Goal: Obtain resource: Download file/media

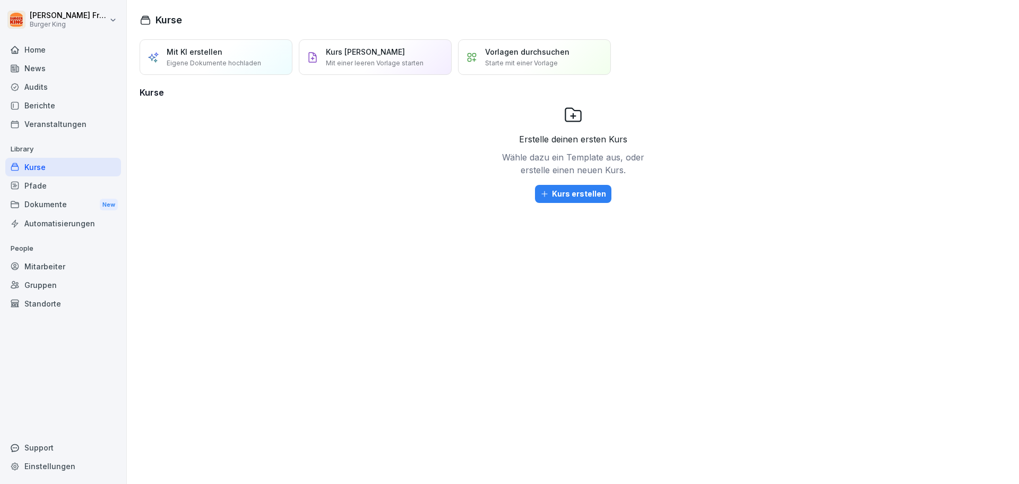
click at [78, 58] on div "Home" at bounding box center [63, 49] width 116 height 19
click at [71, 68] on div "News" at bounding box center [63, 68] width 116 height 19
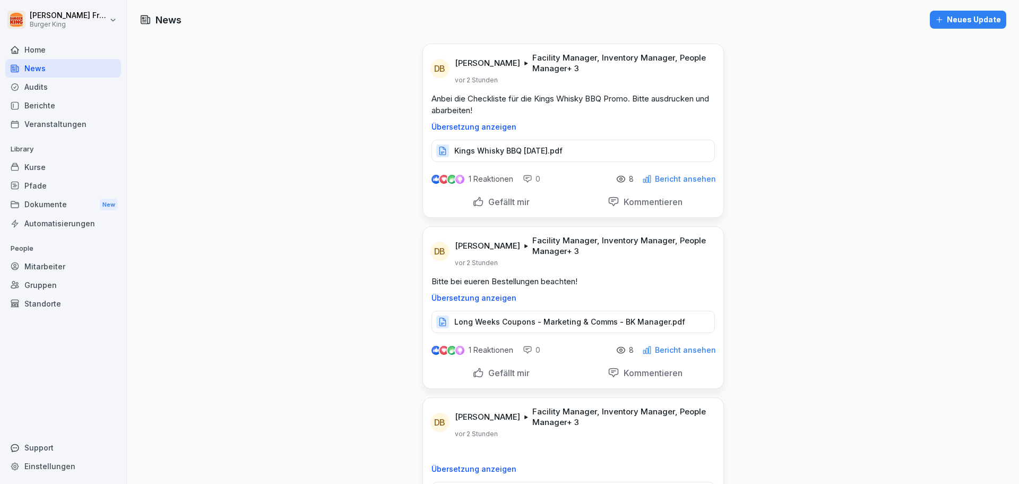
click at [565, 151] on div "Kings Whisky BBQ [DATE].pdf" at bounding box center [573, 151] width 283 height 22
click at [615, 312] on div "Long Weeks Coupons - Marketing & Comms - BK Manager.pdf" at bounding box center [573, 322] width 283 height 22
click at [508, 325] on p "Long Weeks Coupons - Marketing & Comms - BK Manager.pdf" at bounding box center [569, 321] width 231 height 11
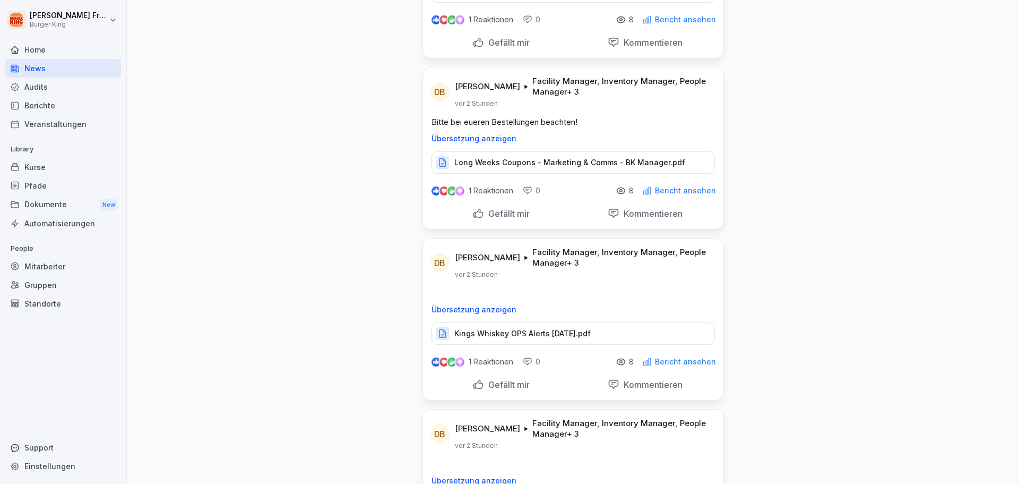
scroll to position [265, 0]
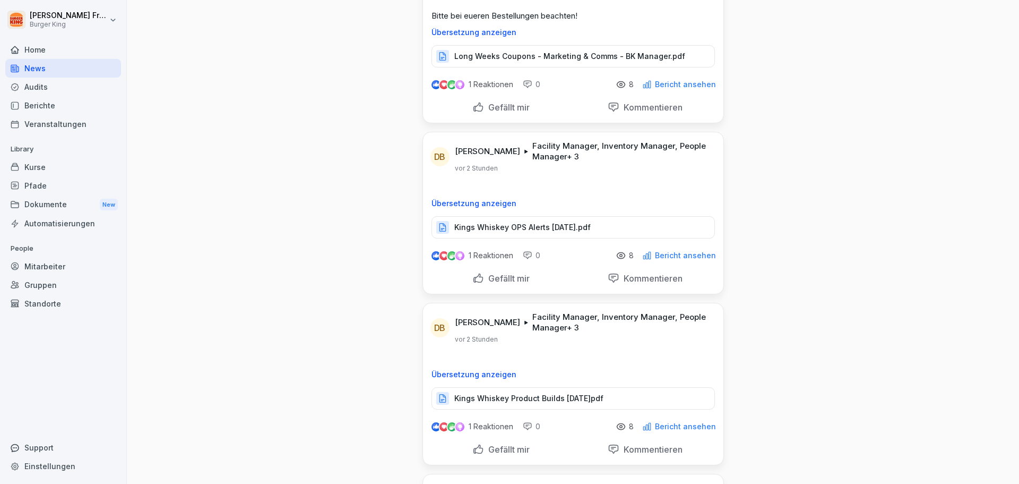
click at [575, 225] on p "Kings Whiskey OPS Alerts [DATE].pdf" at bounding box center [522, 227] width 136 height 11
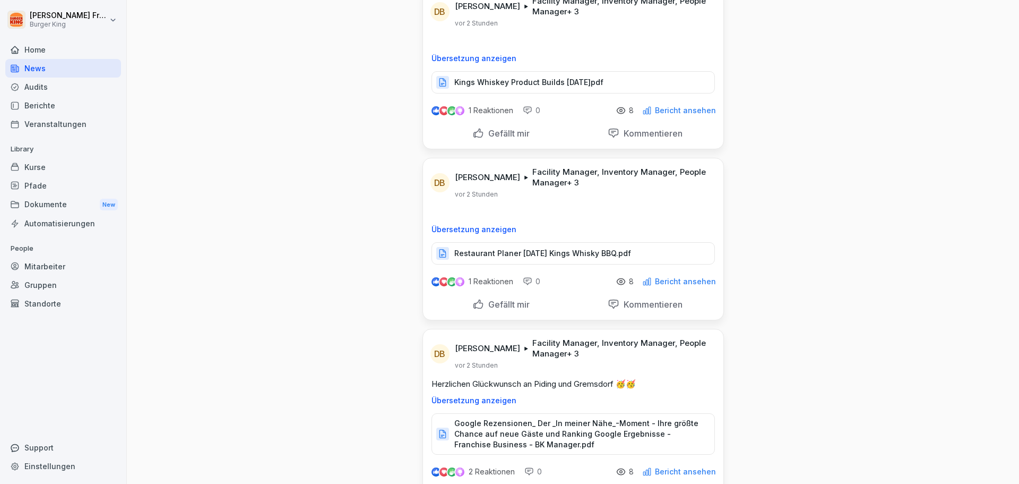
scroll to position [584, 0]
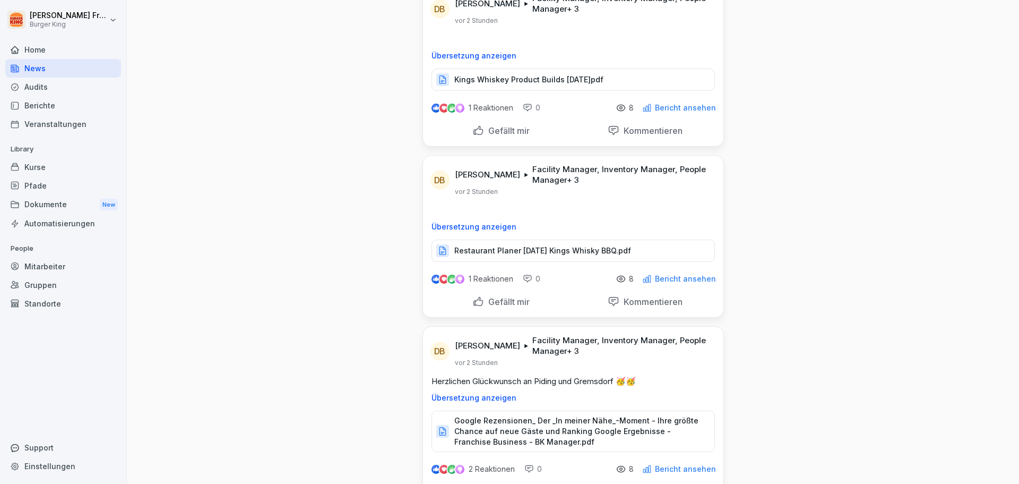
click at [631, 257] on div "Restaurant Planer September 25 Kings Whisky BBQ.pdf" at bounding box center [573, 250] width 283 height 22
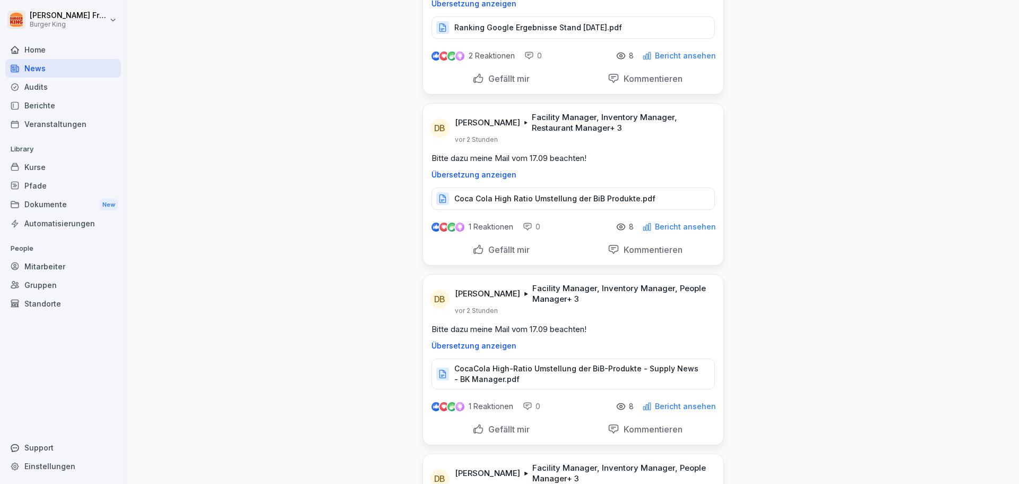
scroll to position [1221, 0]
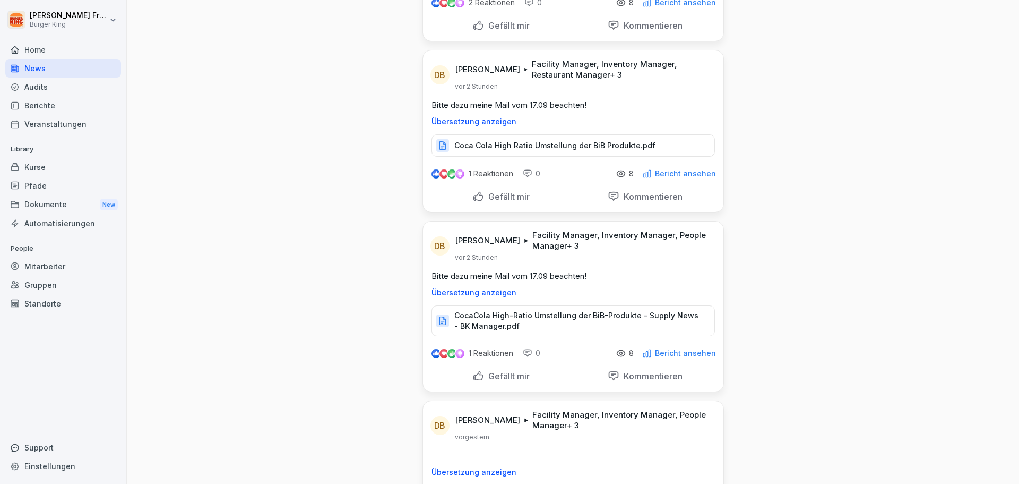
click at [588, 141] on p "Coca Cola High Ratio Umstellung der BiB Produkte.pdf" at bounding box center [554, 145] width 201 height 11
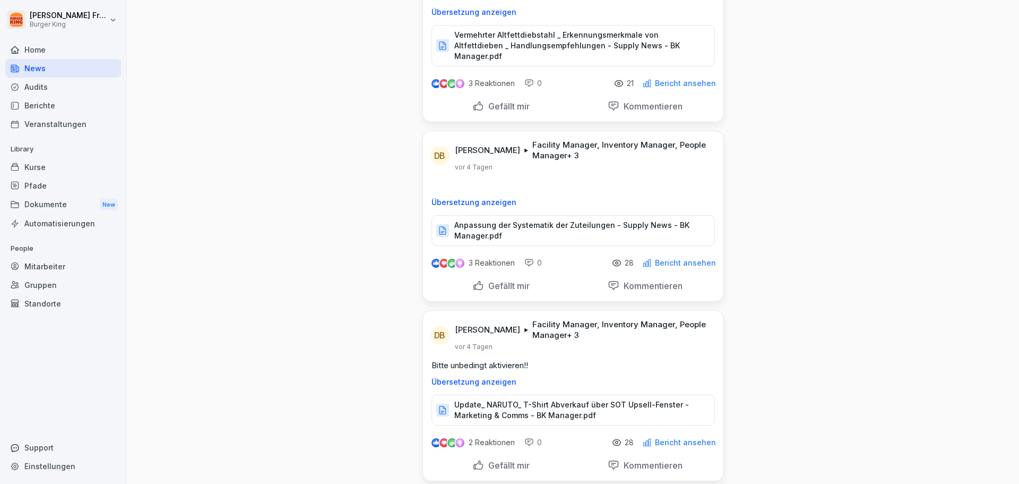
scroll to position [1698, 0]
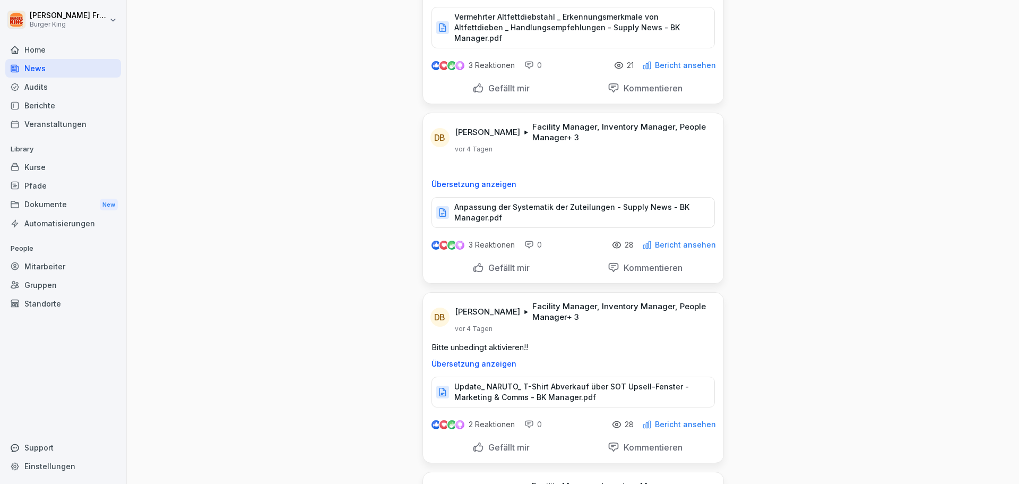
click at [585, 211] on p "Anpassung der Systematik der Zuteilungen - Supply News - BK Manager.pdf" at bounding box center [578, 212] width 249 height 21
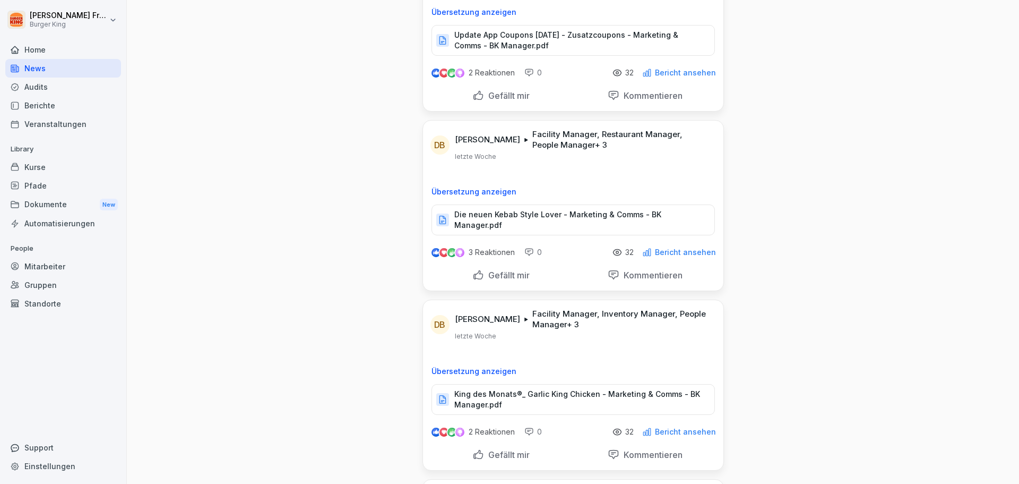
scroll to position [2282, 0]
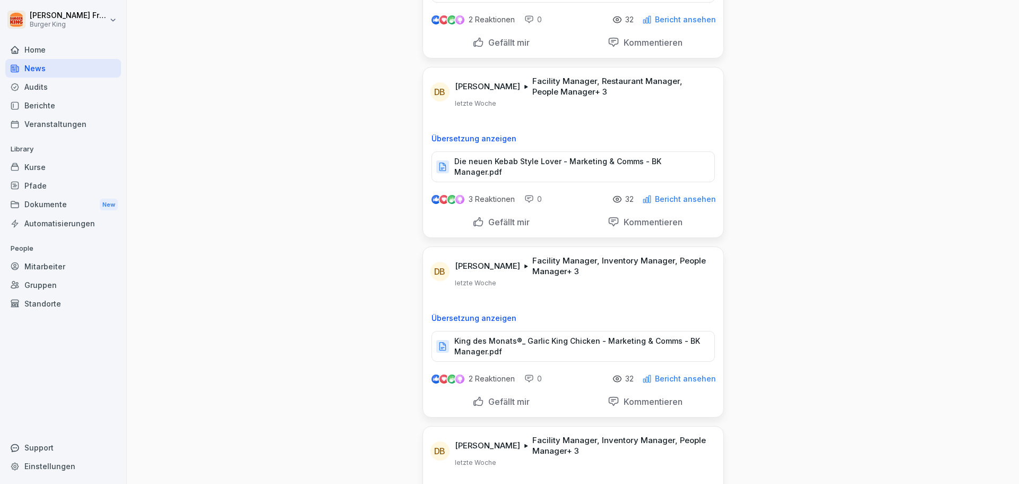
click at [515, 156] on p "Die neuen Kebab Style Lover - Marketing & Comms - BK Manager.pdf" at bounding box center [578, 166] width 249 height 21
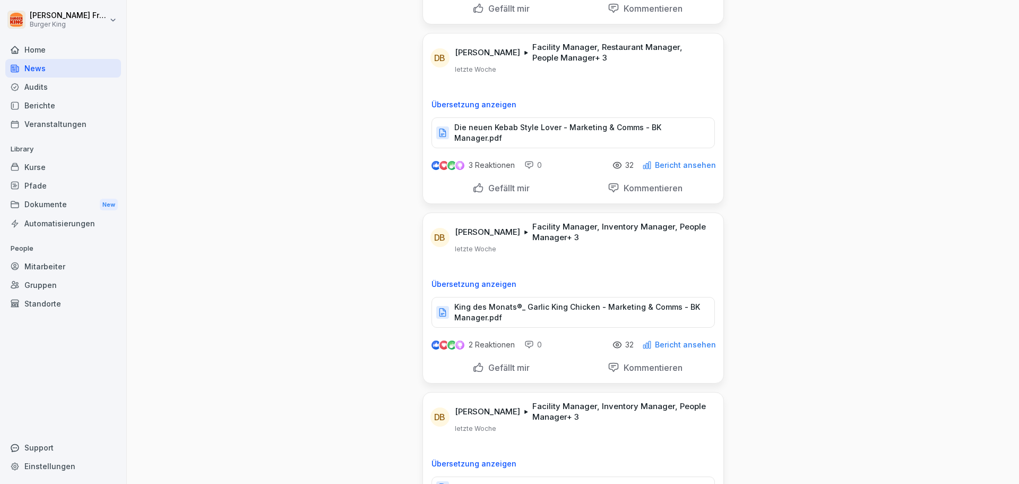
scroll to position [2335, 0]
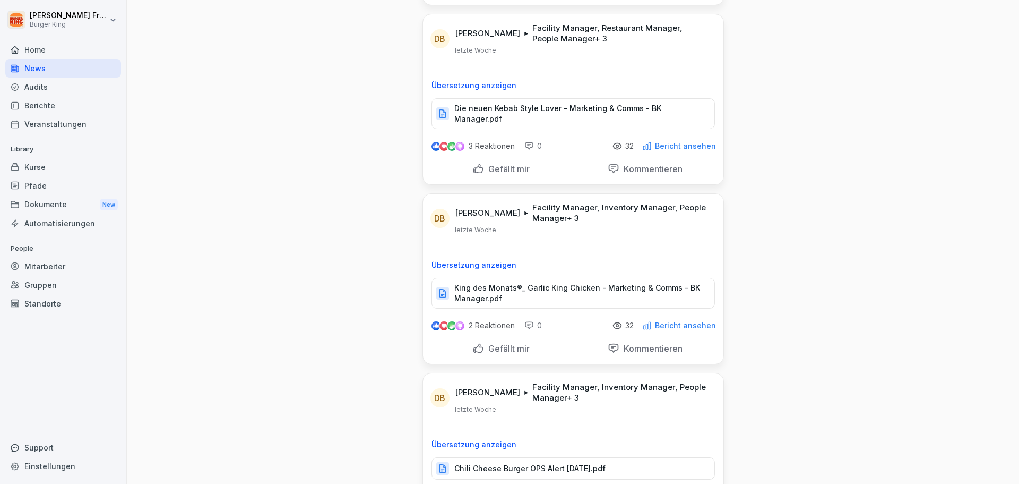
click at [610, 282] on p "King des Monats®_ Garlic King Chicken - Marketing & Comms - BK Manager.pdf" at bounding box center [578, 292] width 249 height 21
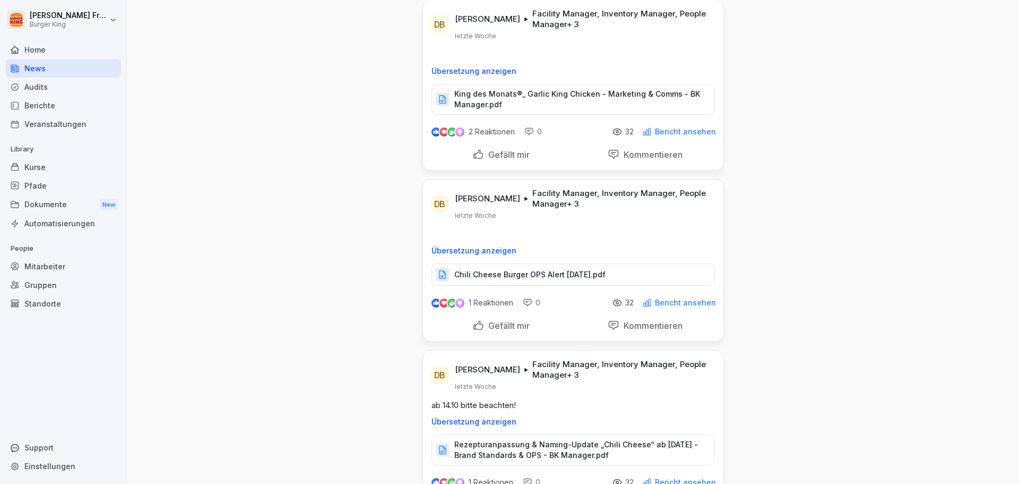
scroll to position [2548, 0]
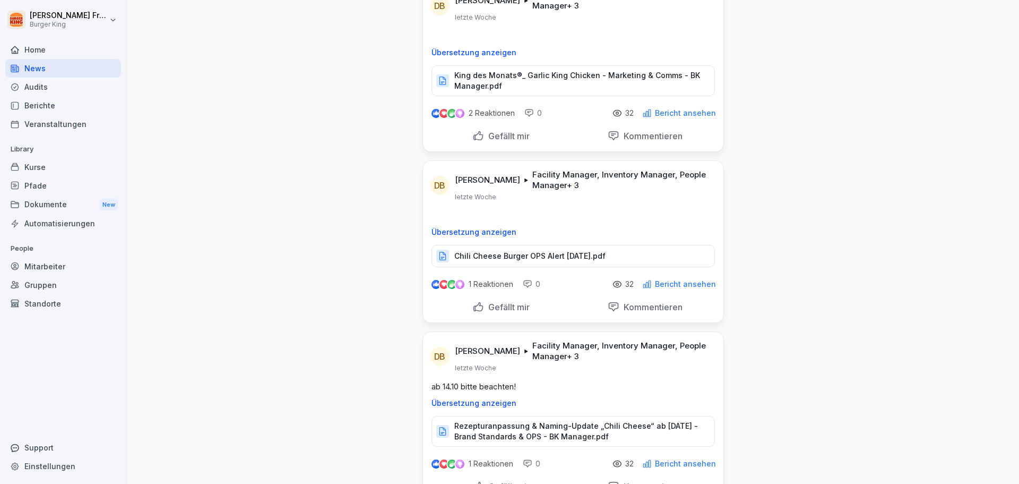
click at [584, 251] on p "Chili Cheese Burger OPS Alert Sep 2025.pdf" at bounding box center [529, 256] width 151 height 11
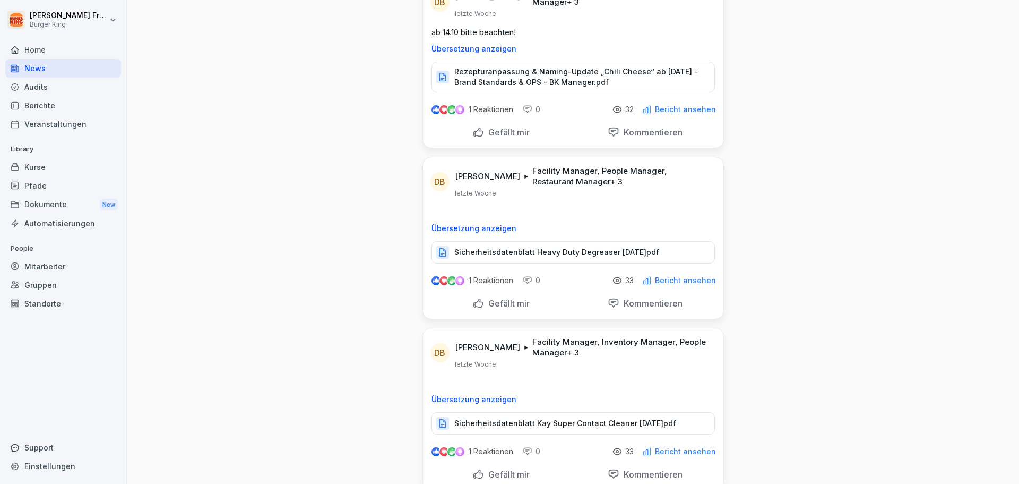
scroll to position [2919, 0]
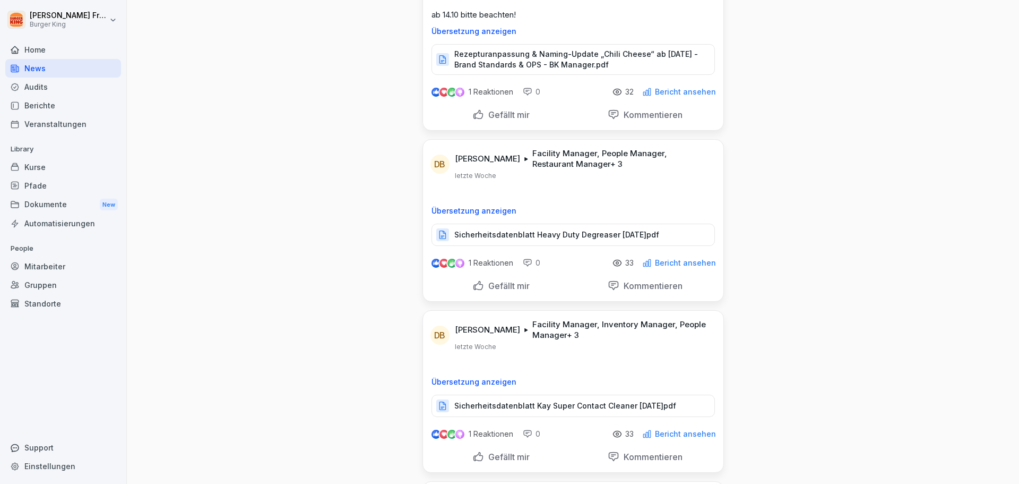
click at [557, 49] on p "Rezepturanpassung & Naming-Update „Chili Cheese“ ab 14.10.2025 - Brand Standard…" at bounding box center [578, 59] width 249 height 21
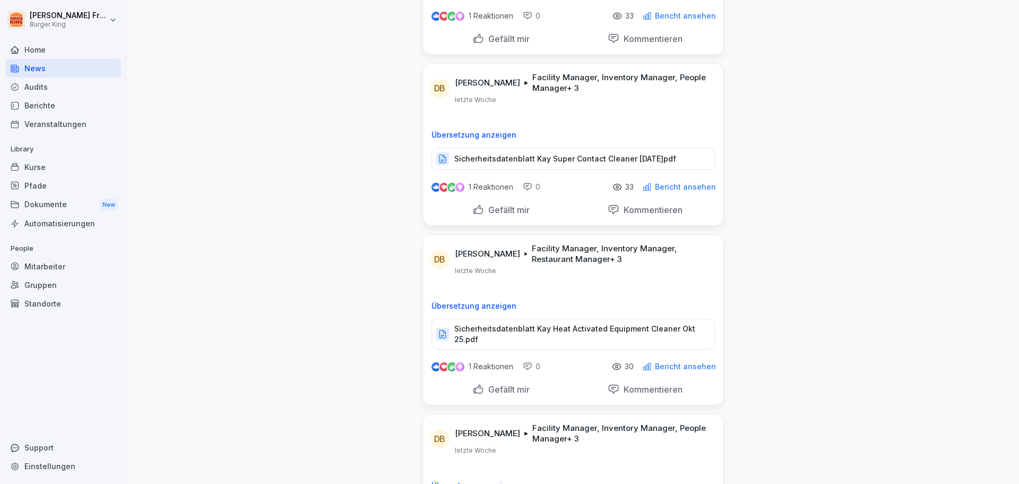
scroll to position [3185, 0]
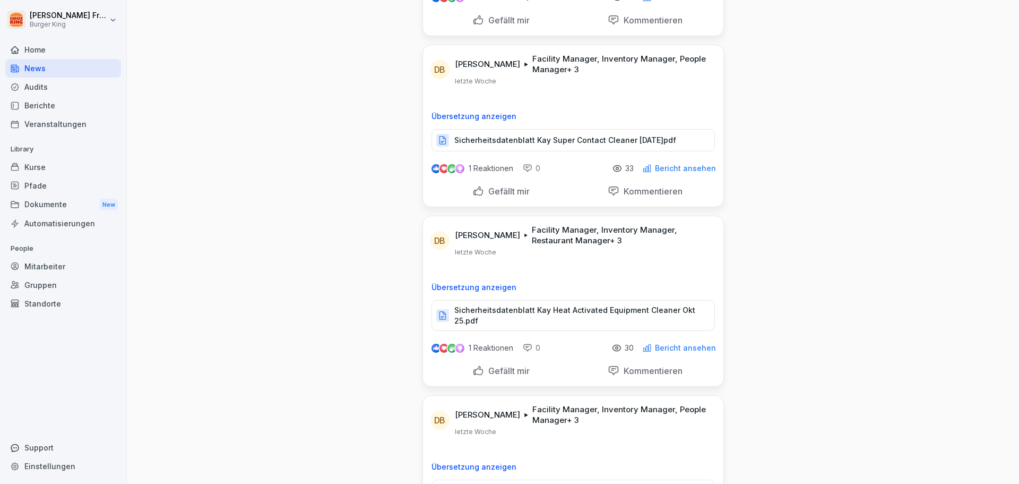
click at [594, 129] on div "Sicherheitsdatenblatt Kay Super Contact Cleaner Sep 25.pdf" at bounding box center [573, 140] width 283 height 22
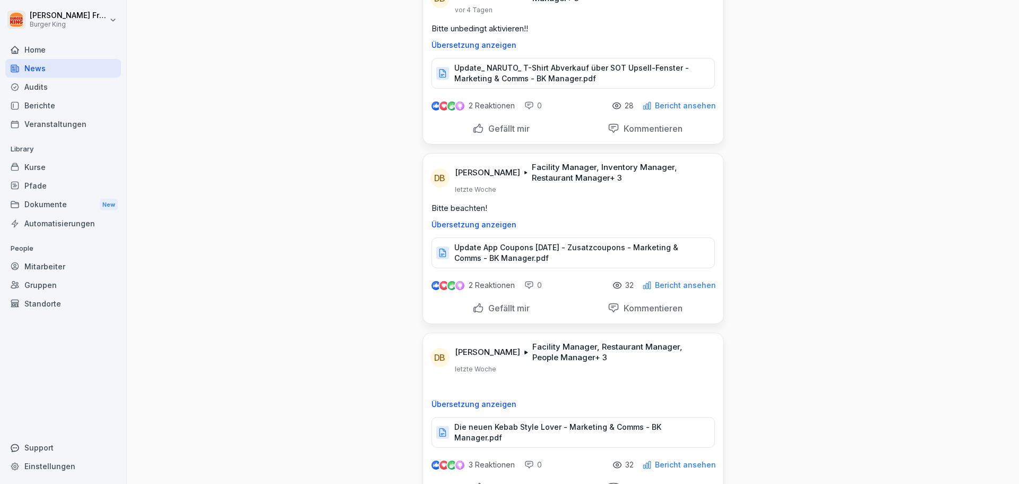
scroll to position [2176, 0]
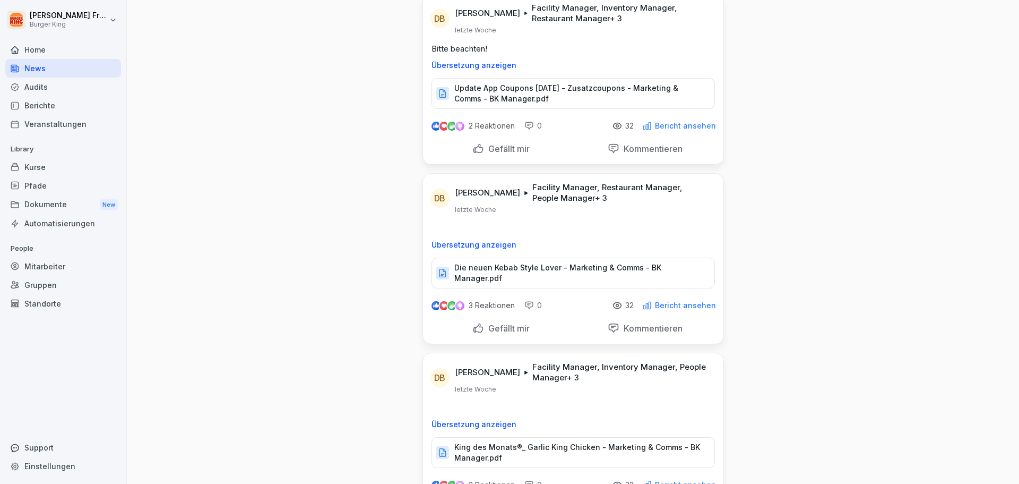
click at [633, 262] on p "Die neuen Kebab Style Lover - Marketing & Comms - BK Manager.pdf" at bounding box center [578, 272] width 249 height 21
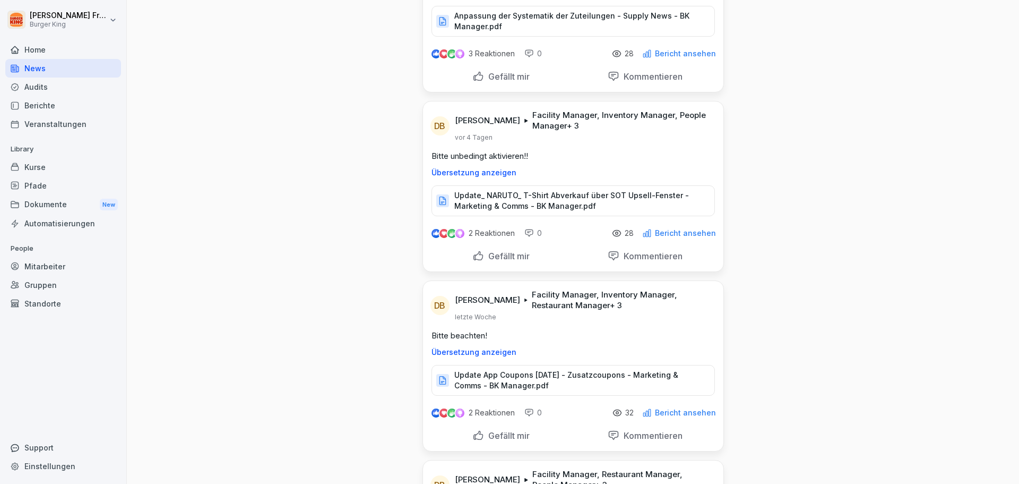
scroll to position [1911, 0]
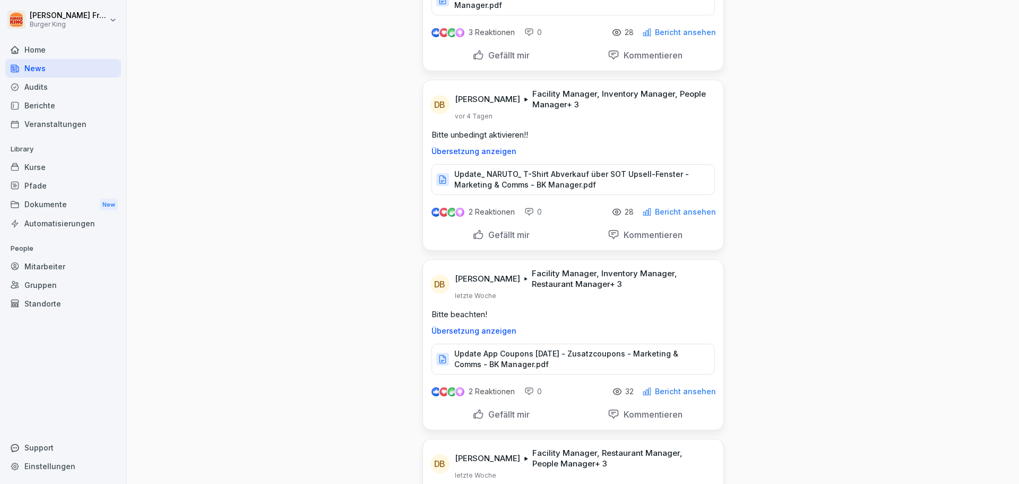
click at [613, 169] on p "Update_ NARUTO_ T-Shirt Abverkauf über SOT Upsell-Fenster - Marketing & Comms -…" at bounding box center [578, 179] width 249 height 21
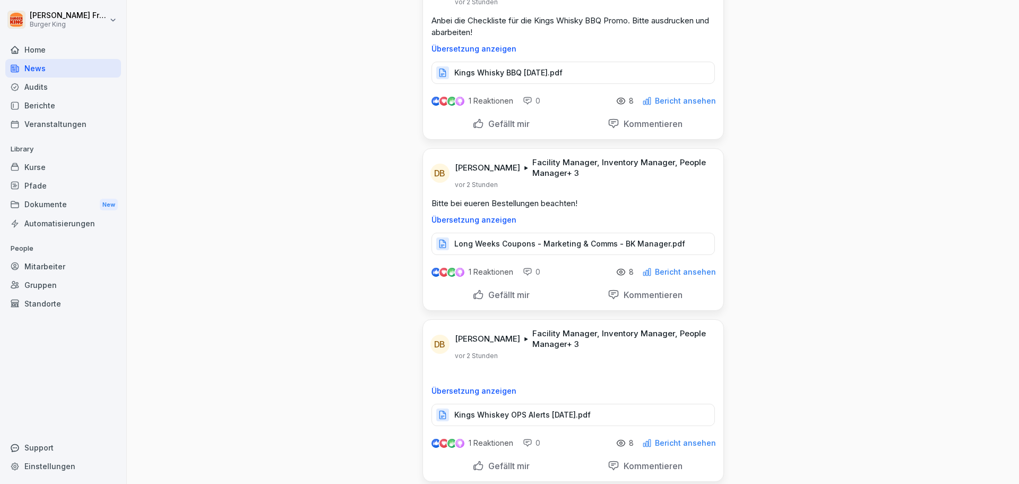
scroll to position [0, 0]
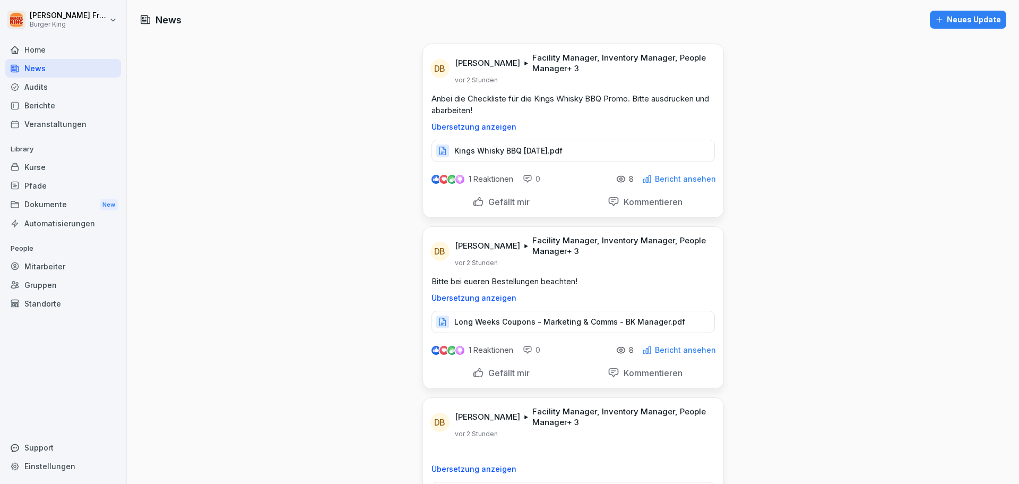
click at [607, 151] on div "Kings Whisky BBQ 25.09.25.pdf" at bounding box center [573, 151] width 283 height 22
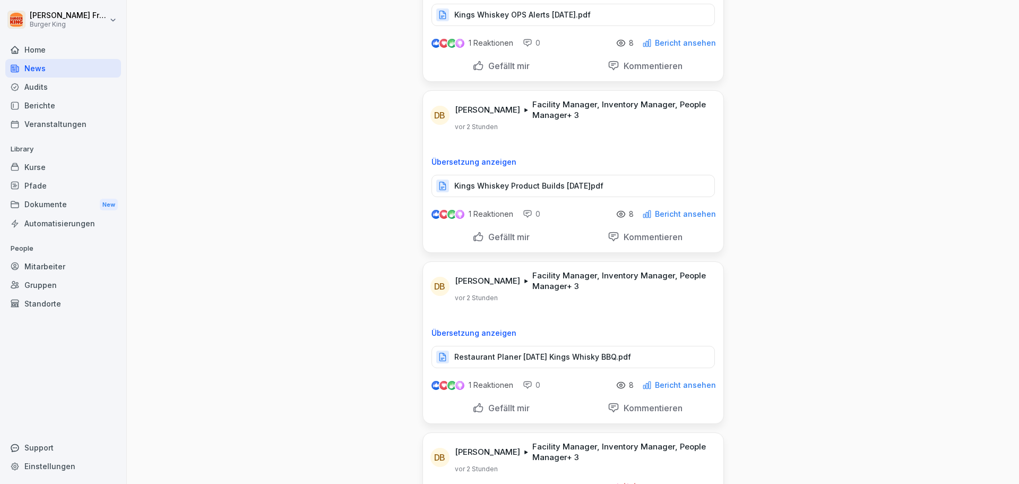
scroll to position [531, 0]
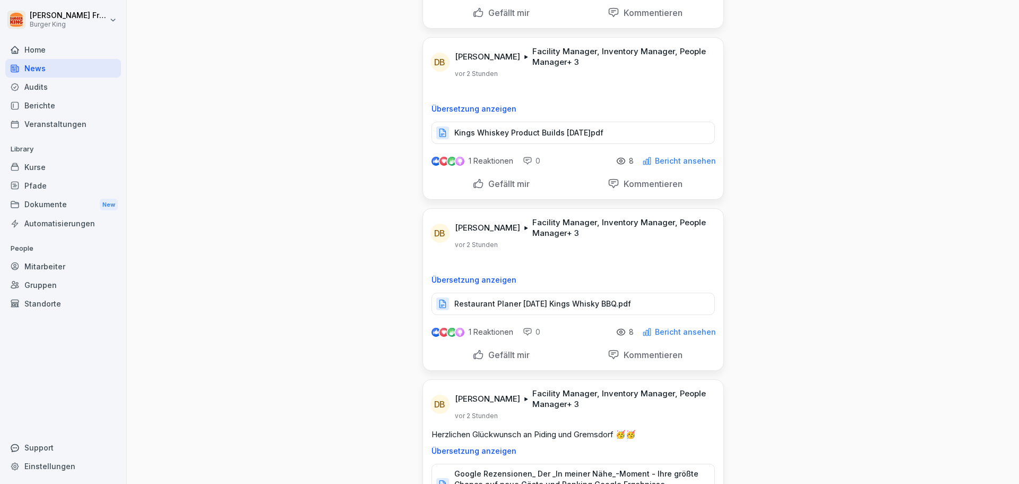
click at [620, 299] on p "Restaurant Planer September 25 Kings Whisky BBQ.pdf" at bounding box center [542, 303] width 177 height 11
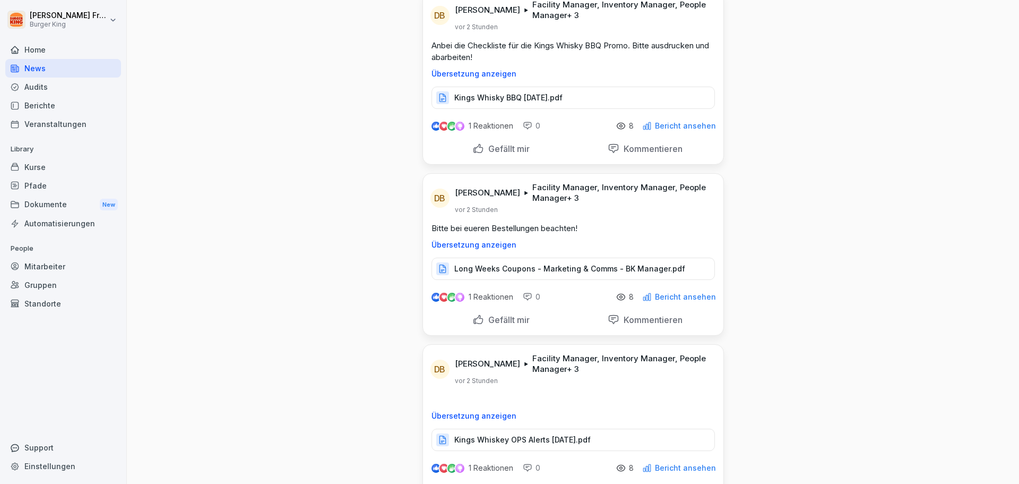
scroll to position [0, 0]
